Goal: Entertainment & Leisure: Consume media (video, audio)

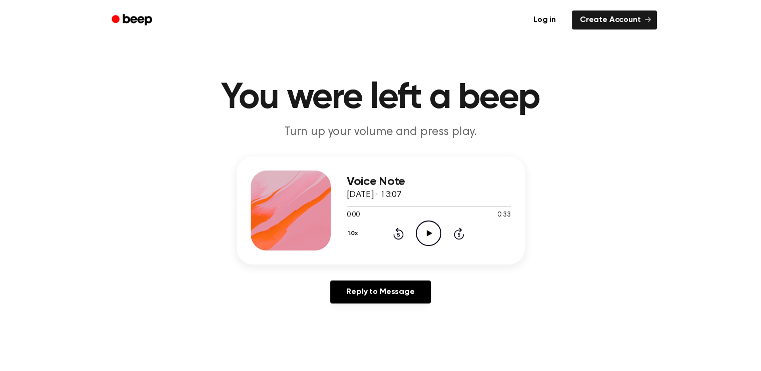
click at [432, 234] on icon "Play Audio" at bounding box center [429, 234] width 26 height 26
drag, startPoint x: 409, startPoint y: 204, endPoint x: 356, endPoint y: 211, distance: 53.5
click at [356, 211] on div "0:33 0:33 Your browser does not support the [object Object] element." at bounding box center [429, 211] width 164 height 19
click at [360, 206] on div at bounding box center [429, 206] width 164 height 1
drag, startPoint x: 360, startPoint y: 206, endPoint x: 332, endPoint y: 204, distance: 28.1
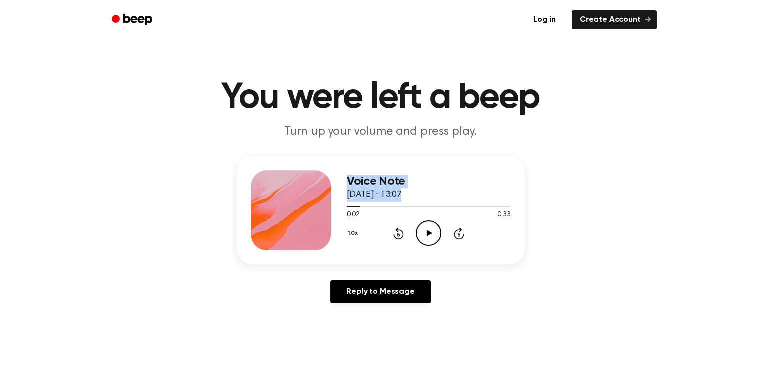
click at [332, 204] on div "Voice Note [DATE] · 13:07 0:02 0:33 Your browser does not support the [object O…" at bounding box center [381, 211] width 288 height 108
click at [358, 207] on span at bounding box center [356, 207] width 8 height 8
drag, startPoint x: 356, startPoint y: 205, endPoint x: 339, endPoint y: 207, distance: 17.1
click at [339, 207] on div "Voice Note [DATE] · 13:07 0:02 0:33 Your browser does not support the [object O…" at bounding box center [381, 211] width 288 height 108
click at [396, 232] on icon "Rewind 5 seconds" at bounding box center [398, 233] width 11 height 13
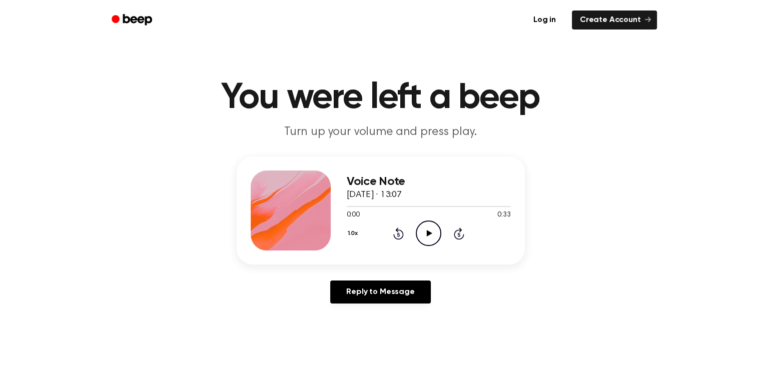
click at [429, 236] on icon "Play Audio" at bounding box center [429, 234] width 26 height 26
click at [435, 234] on icon "Pause Audio" at bounding box center [429, 234] width 26 height 26
click at [479, 206] on div at bounding box center [429, 206] width 164 height 8
click at [428, 234] on icon at bounding box center [430, 233] width 6 height 7
click at [426, 230] on icon at bounding box center [428, 233] width 5 height 7
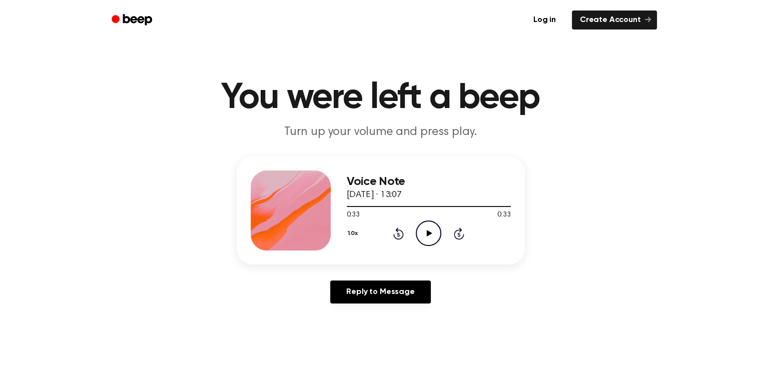
click at [427, 226] on icon "Play Audio" at bounding box center [429, 234] width 26 height 26
click at [465, 206] on div at bounding box center [429, 206] width 164 height 1
click at [435, 228] on icon "Play Audio" at bounding box center [429, 234] width 26 height 26
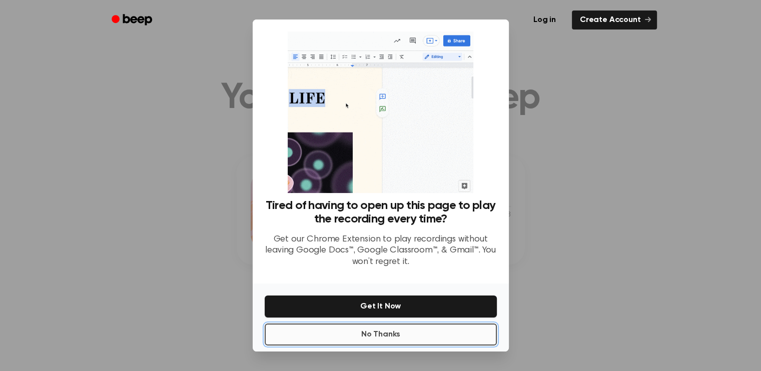
click at [410, 334] on button "No Thanks" at bounding box center [381, 335] width 232 height 22
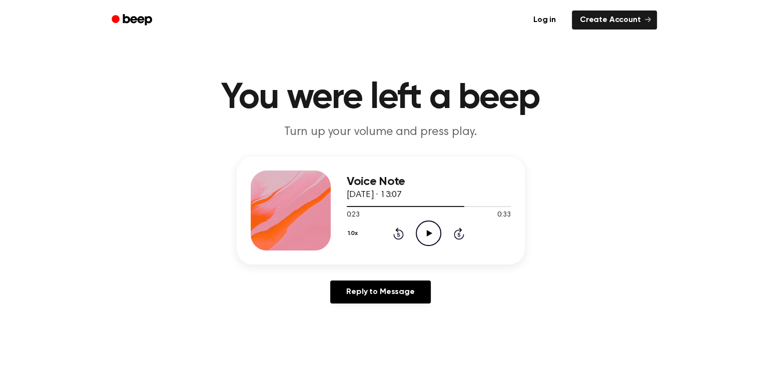
click at [428, 232] on icon at bounding box center [430, 233] width 6 height 7
click at [477, 205] on div at bounding box center [429, 206] width 164 height 8
click at [487, 206] on div at bounding box center [429, 206] width 164 height 1
drag, startPoint x: 425, startPoint y: 232, endPoint x: 431, endPoint y: 227, distance: 7.1
click at [431, 227] on icon "Play Audio" at bounding box center [429, 234] width 26 height 26
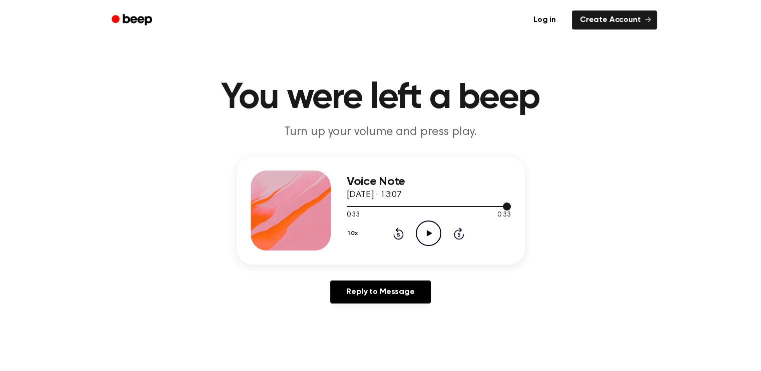
click at [484, 208] on div at bounding box center [429, 206] width 164 height 8
click at [423, 229] on icon "Play Audio" at bounding box center [429, 234] width 26 height 26
click at [363, 207] on div at bounding box center [429, 206] width 164 height 1
drag, startPoint x: 363, startPoint y: 207, endPoint x: 342, endPoint y: 208, distance: 20.6
click at [342, 208] on div "Voice Note [DATE] · 13:07 0:03 0:33 Your browser does not support the [object O…" at bounding box center [381, 211] width 288 height 108
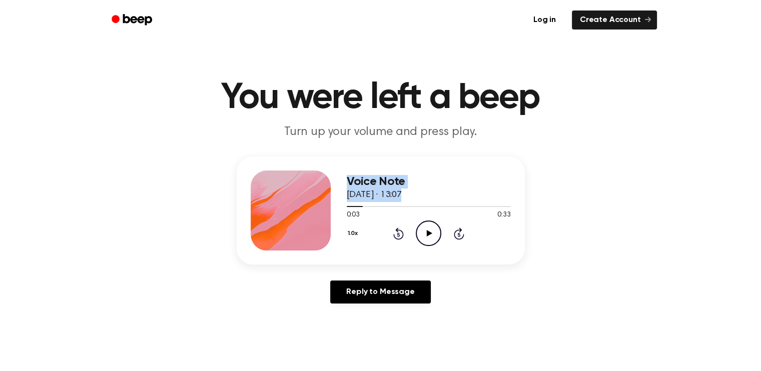
drag, startPoint x: 357, startPoint y: 206, endPoint x: 334, endPoint y: 210, distance: 23.4
click at [334, 210] on div "Voice Note [DATE] · 13:07 0:03 0:33 Your browser does not support the [object O…" at bounding box center [381, 211] width 288 height 108
click at [359, 208] on span at bounding box center [359, 207] width 8 height 8
